Goal: Transaction & Acquisition: Purchase product/service

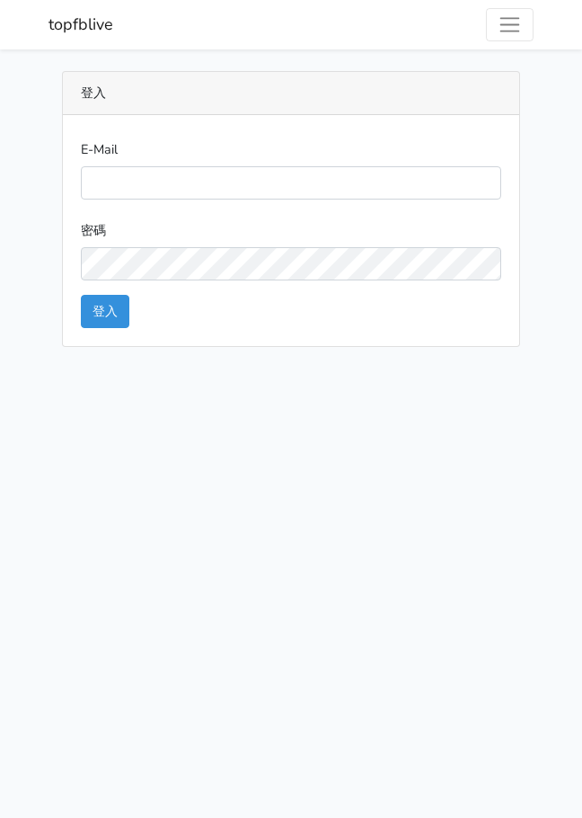
click at [133, 168] on input "E-Mail" at bounding box center [291, 182] width 420 height 33
type input "watin5408@gmail.com"
click at [113, 302] on button "登入" at bounding box center [105, 311] width 49 height 33
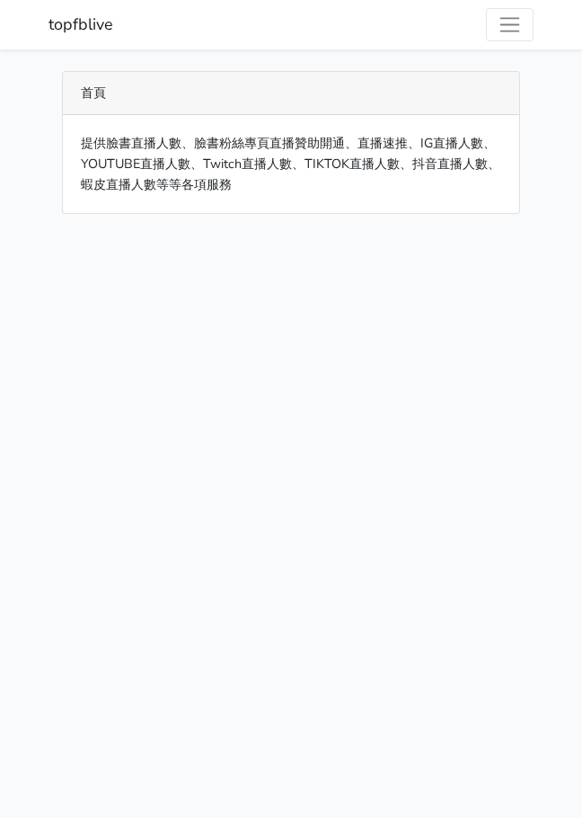
click at [509, 26] on span "Toggle navigation" at bounding box center [510, 25] width 24 height 24
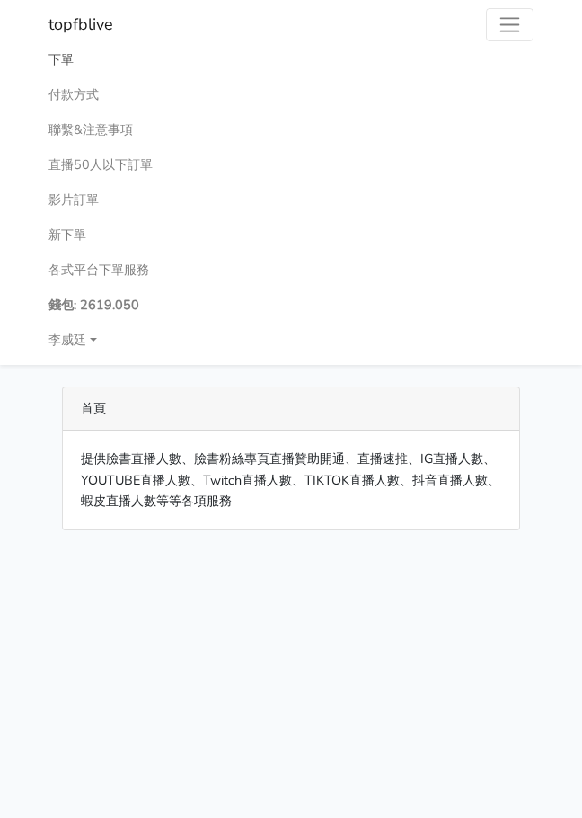
click at [58, 56] on link "下單" at bounding box center [291, 59] width 485 height 35
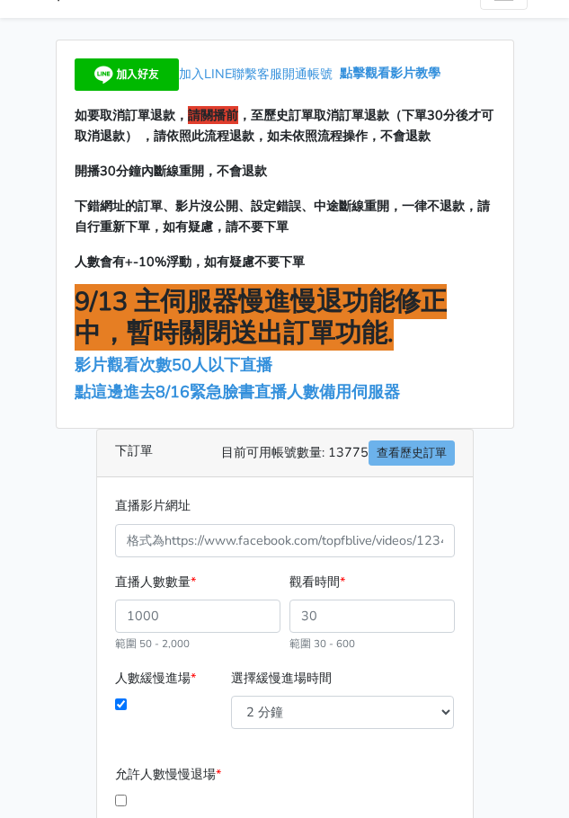
scroll to position [180, 0]
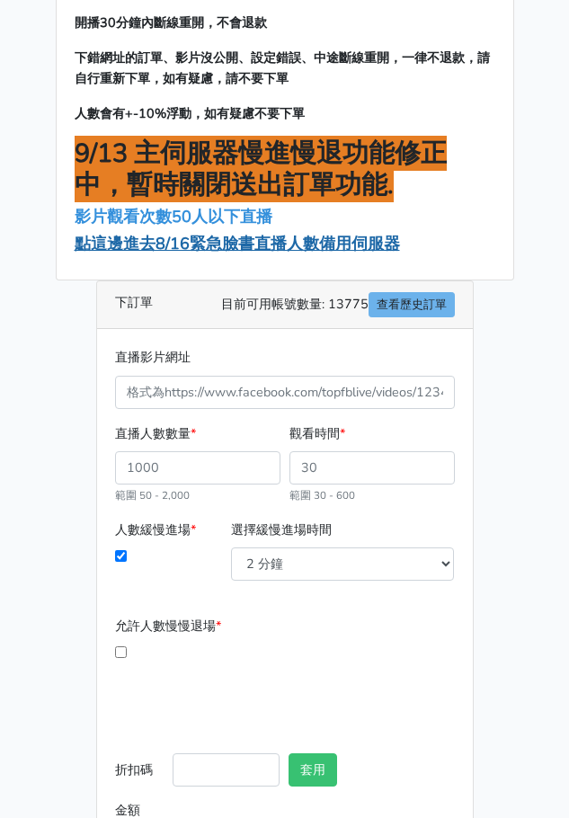
click at [169, 243] on span "點這邊進去8/16緊急臉書直播人數備用伺服器" at bounding box center [237, 244] width 325 height 22
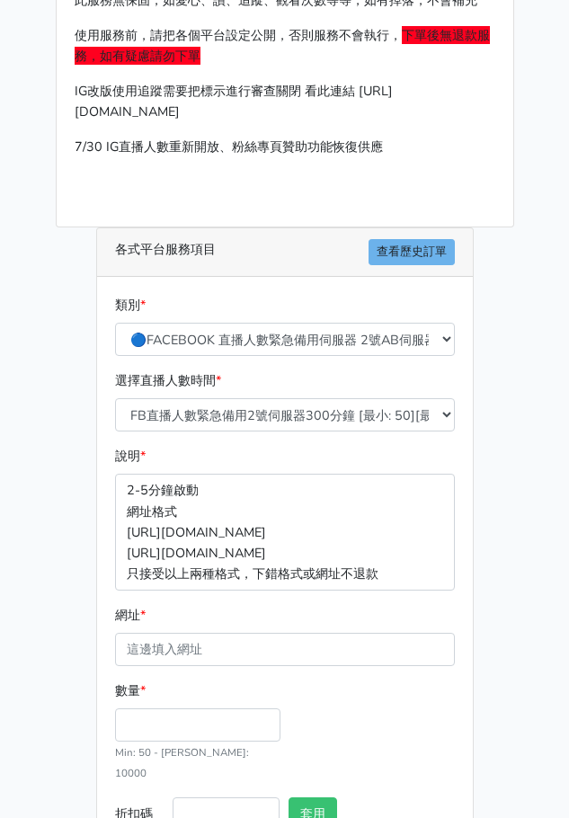
scroll to position [180, 0]
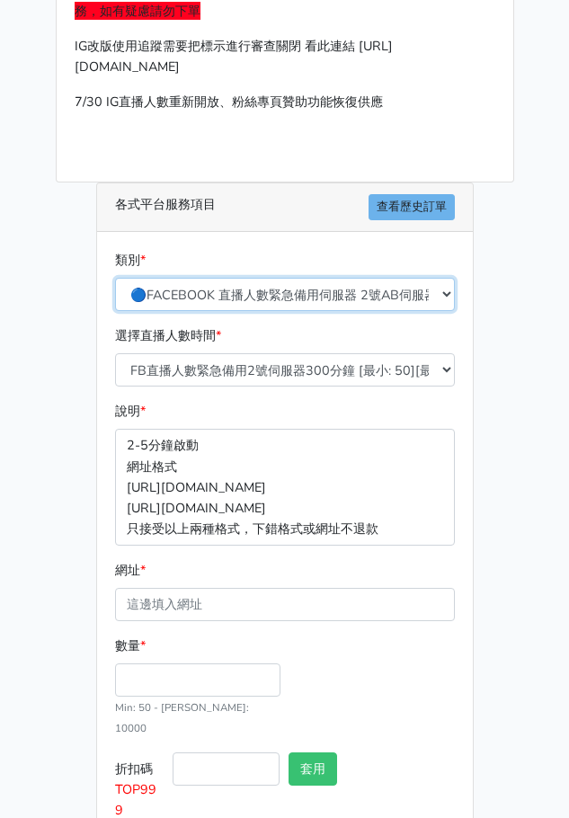
click at [245, 296] on select "🔵FACEBOOK 直播人數緊急備用伺服器 2號AB伺服器 🔵FACEBOOK 網軍專用貼文留言 安全保密 🔵9/30 FACEBOOK 直播人數緩慢進場緩慢…" at bounding box center [285, 294] width 340 height 33
select select "3/26熱門平台服務台灣粉絲IG YT FB TIKTOK"
click at [115, 278] on select "🔵FACEBOOK 直播人數緊急備用伺服器 2號AB伺服器 🔵FACEBOOK 網軍專用貼文留言 安全保密 🔵9/30 FACEBOOK 直播人數緩慢進場緩慢…" at bounding box center [285, 294] width 340 height 33
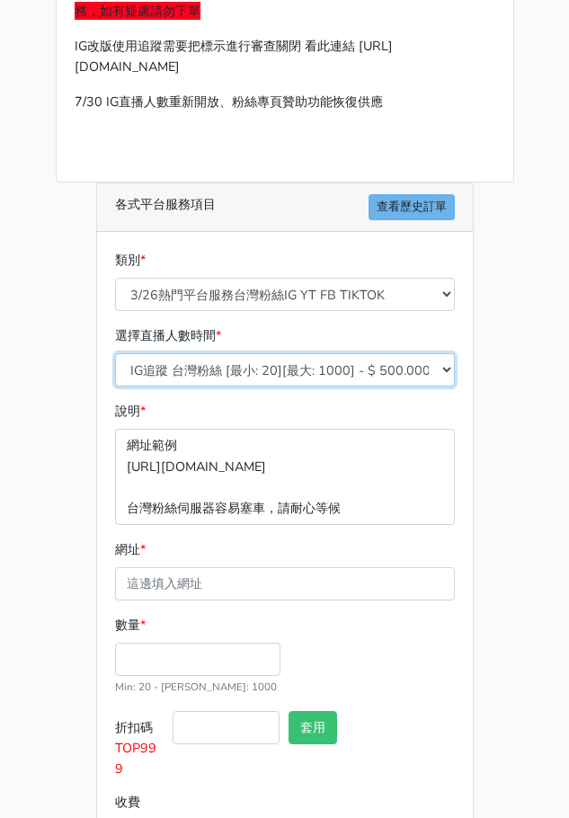
click at [160, 371] on select "IG追蹤 台灣粉絲 [最小: 20][最大: 1000] - $ 500.000000 IG愛心 台灣粉絲 [最小: 20][最大: 1000] - $ 35…" at bounding box center [285, 369] width 340 height 33
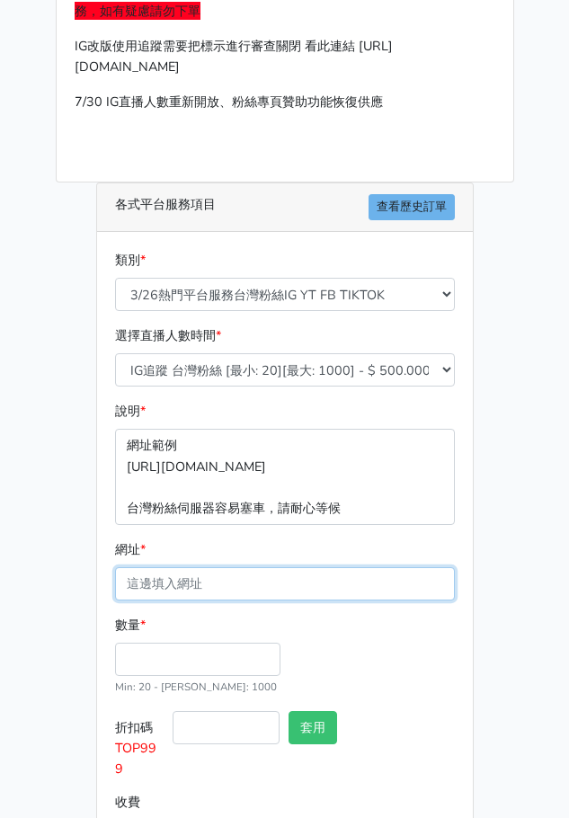
click at [206, 584] on input "網址 *" at bounding box center [285, 583] width 340 height 33
paste input "[URL][DOMAIN_NAME][DOMAIN_NAME]"
drag, startPoint x: 166, startPoint y: 587, endPoint x: -57, endPoint y: 597, distance: 223.0
click at [0, 597] on html "topfblive 下單 付款方式 聯繫&注意事項 直播50人以下訂單 影片訂單 新下單 各式平台下單服務 錢包: 2619.050" at bounding box center [284, 356] width 569 height 1072
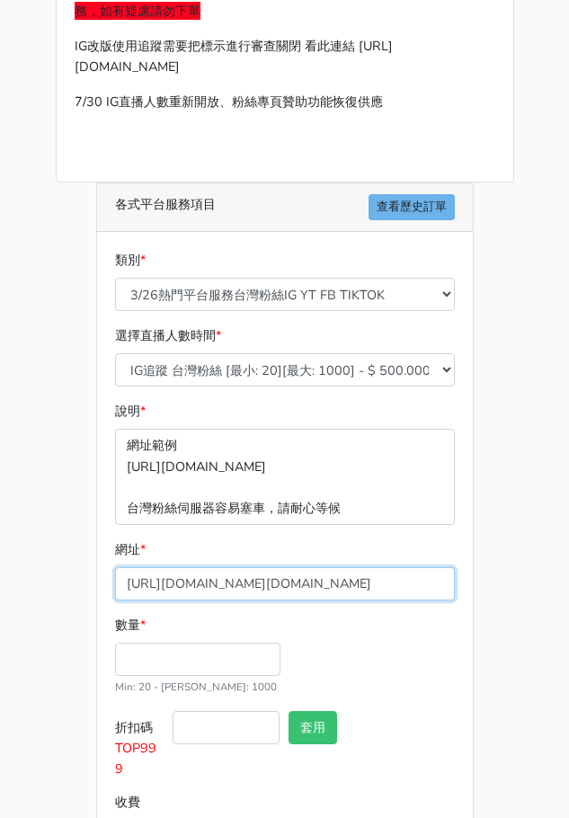
type input "[URL][DOMAIN_NAME][DOMAIN_NAME]"
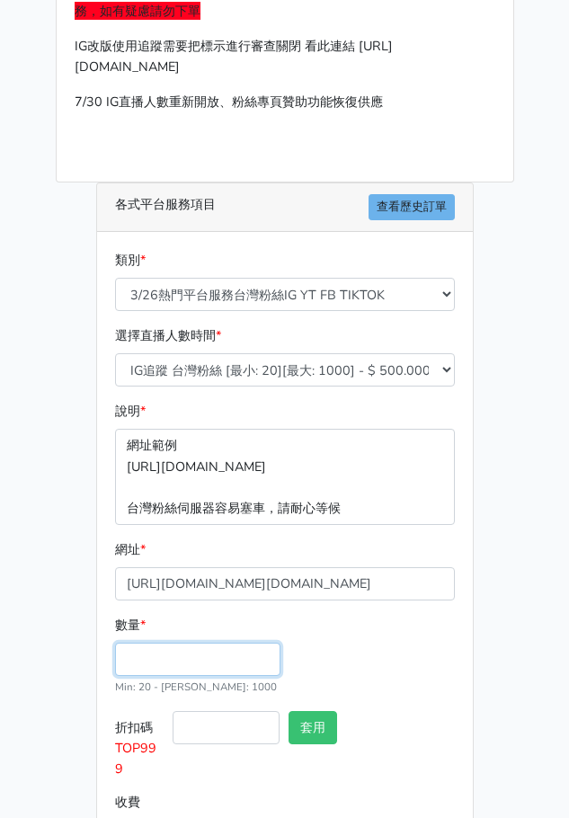
click at [152, 659] on input "數量 *" at bounding box center [197, 658] width 165 height 33
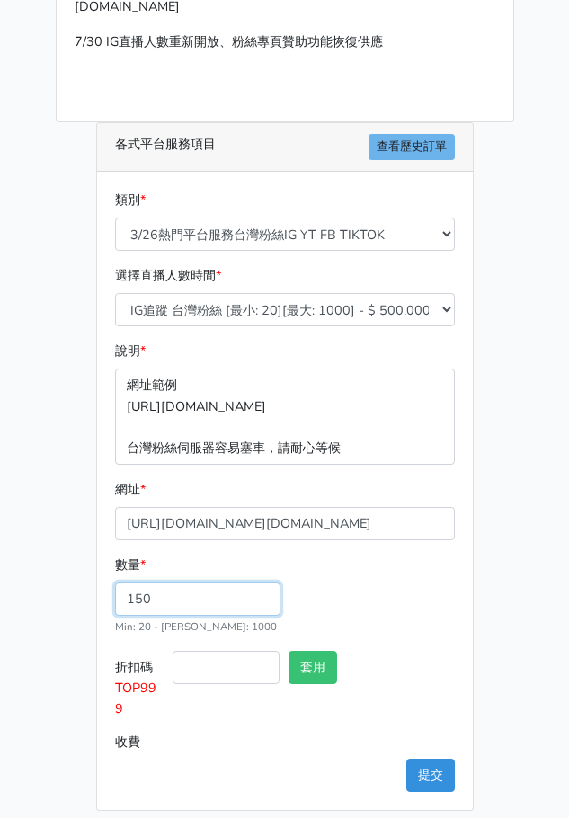
scroll to position [241, 0]
type input "150"
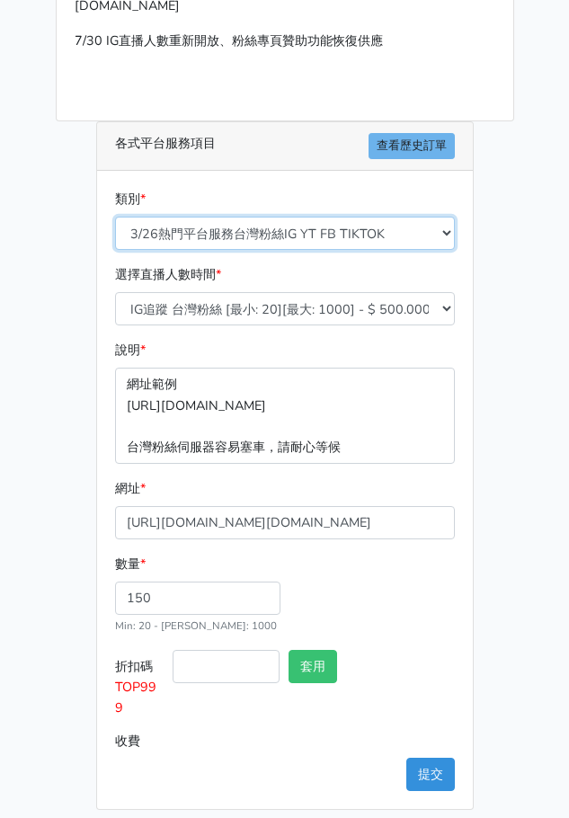
type input "75.000"
click at [274, 233] on select "🔵FACEBOOK 直播人數緊急備用伺服器 2號AB伺服器 🔵FACEBOOK 網軍專用貼文留言 安全保密 🔵9/30 FACEBOOK 直播人數緩慢進場緩慢…" at bounding box center [285, 233] width 340 height 33
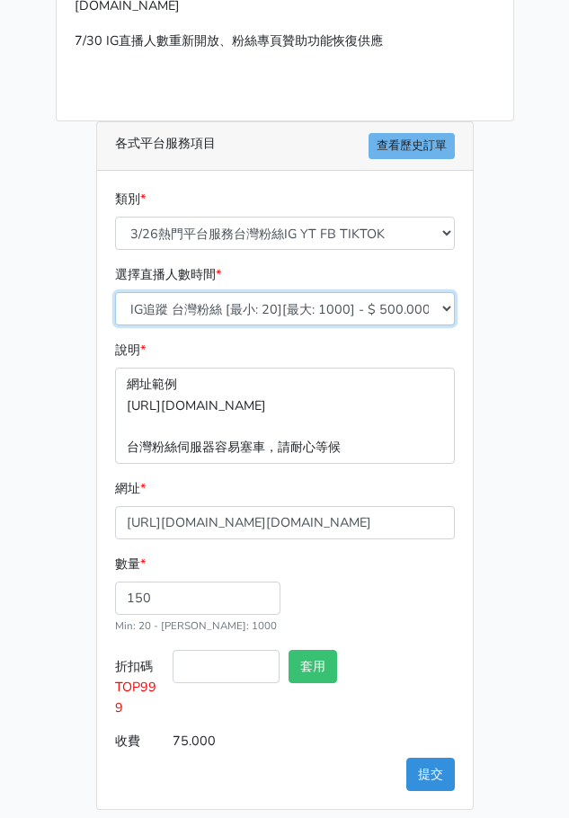
click at [243, 309] on select "IG追蹤 台灣粉絲 [最小: 20][最大: 1000] - $ 500.000000 IG愛心 台灣粉絲 [最小: 20][最大: 1000] - $ 35…" at bounding box center [285, 308] width 340 height 33
select select "671"
click at [115, 292] on select "IG追蹤 台灣粉絲 [最小: 20][最大: 1000] - $ 500.000000 IG愛心 台灣粉絲 [最小: 20][最大: 1000] - $ 35…" at bounding box center [285, 308] width 340 height 33
type input "90.000"
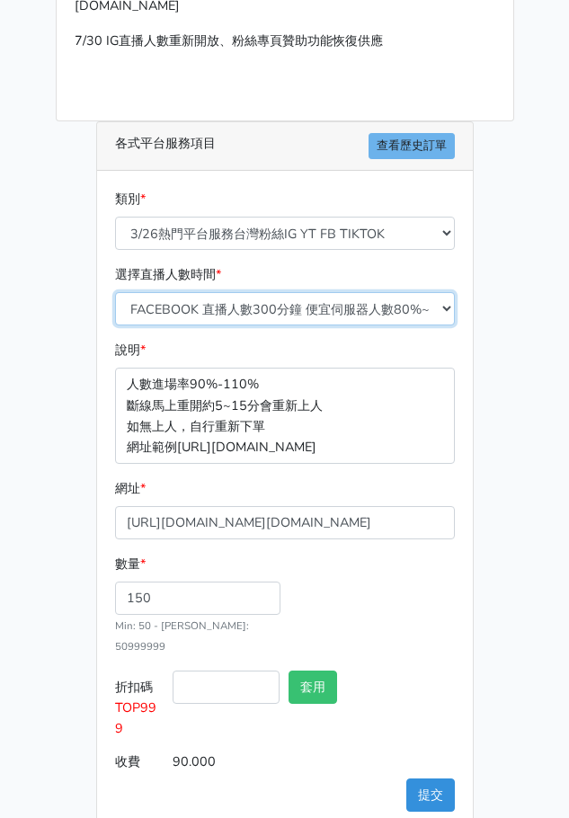
click at [258, 316] on select "IG追蹤 台灣粉絲 [最小: 20][最大: 1000] - $ 500.000000 IG愛心 台灣粉絲 [最小: 20][最大: 1000] - $ 35…" at bounding box center [285, 308] width 340 height 33
select select "663"
click at [115, 292] on select "IG追蹤 台灣粉絲 [最小: 20][最大: 1000] - $ 500.000000 IG愛心 台灣粉絲 [最小: 20][最大: 1000] - $ 35…" at bounding box center [285, 308] width 340 height 33
type input "18.000"
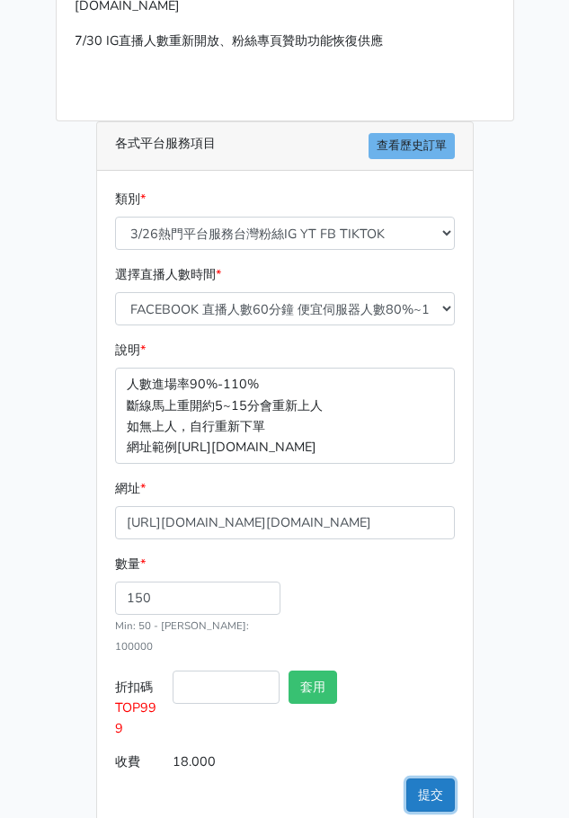
click at [426, 798] on button "提交" at bounding box center [430, 794] width 49 height 33
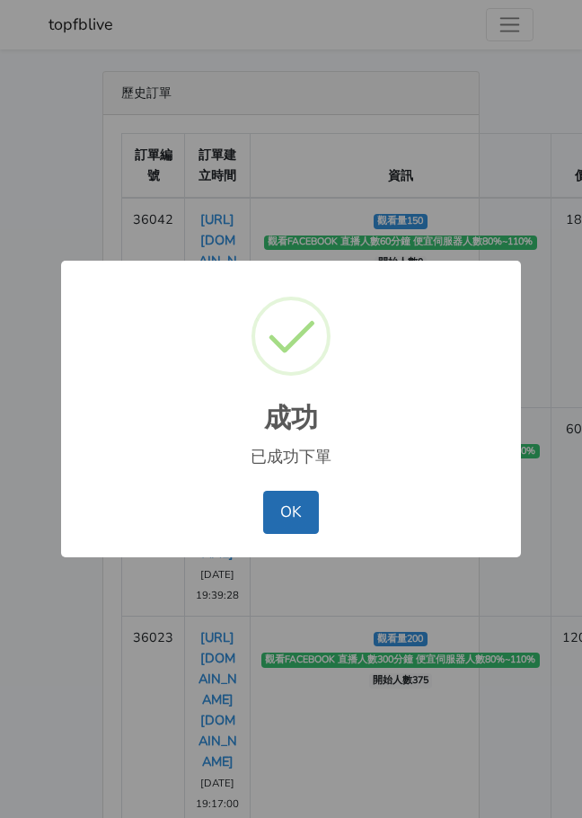
click at [275, 514] on button "OK" at bounding box center [290, 512] width 55 height 43
